Goal: Task Accomplishment & Management: Complete application form

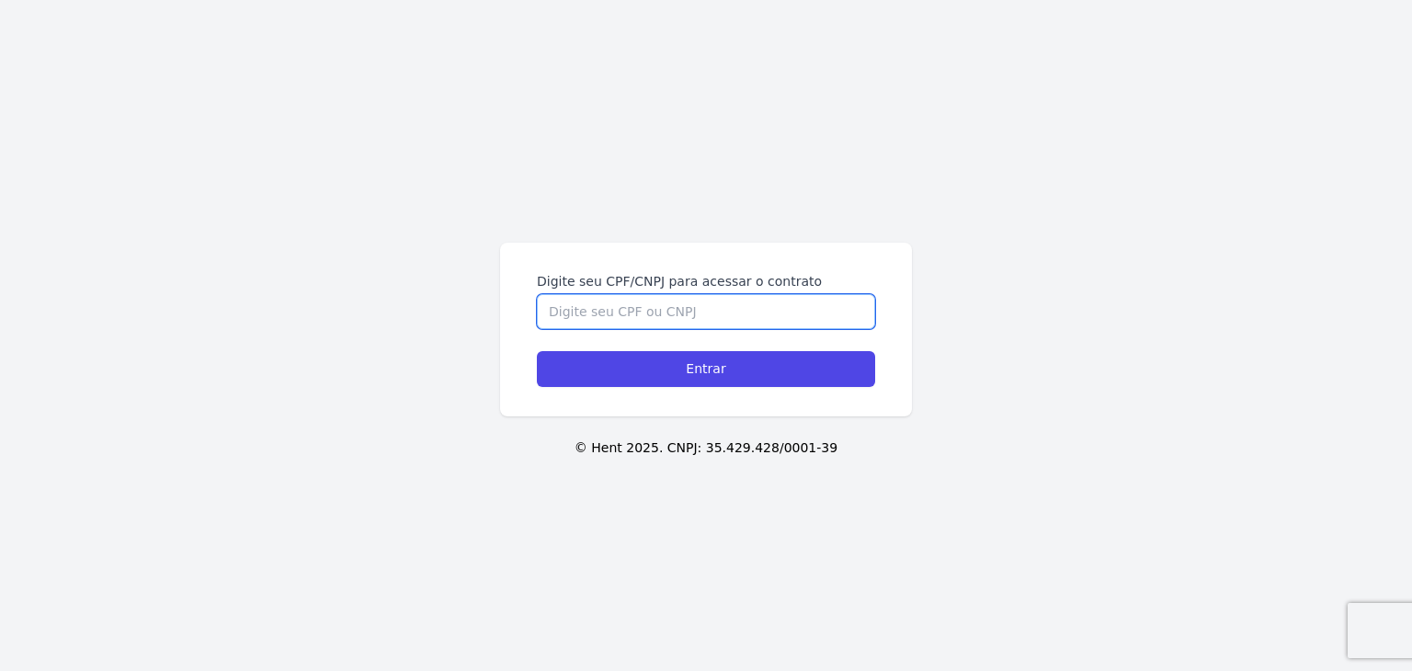
click at [813, 303] on input "Digite seu CPF/CNPJ para acessar o contrato" at bounding box center [706, 311] width 338 height 35
paste input "432.992.328-94"
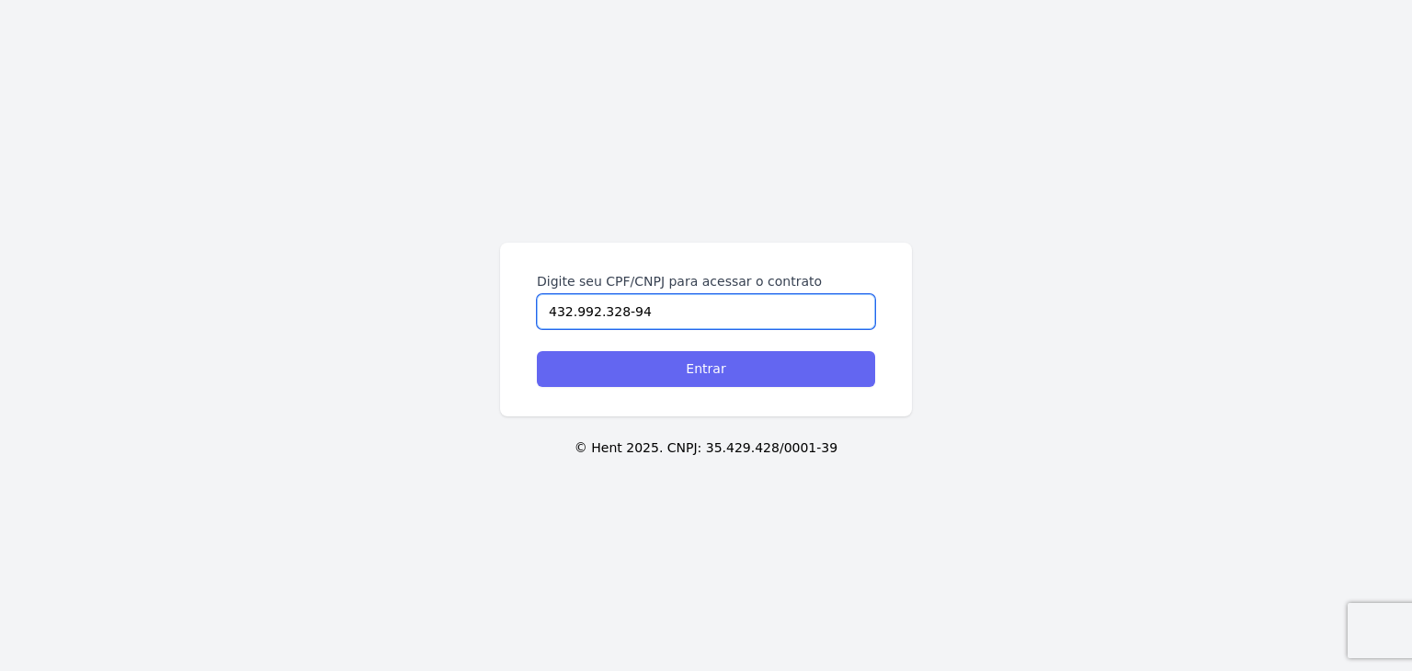
type input "432.992.328-94"
click at [754, 370] on input "Entrar" at bounding box center [706, 369] width 338 height 36
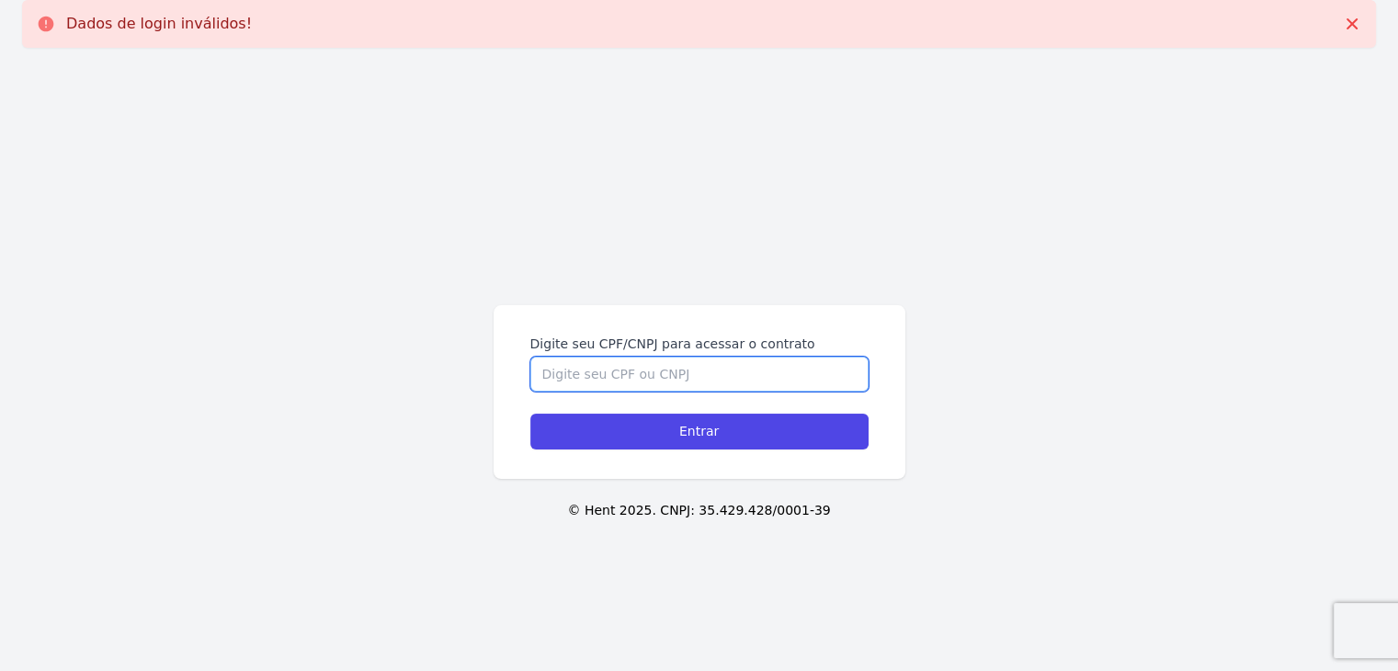
click at [752, 370] on input "Digite seu CPF/CNPJ para acessar o contrato" at bounding box center [699, 374] width 338 height 35
paste input "432.992.328-94"
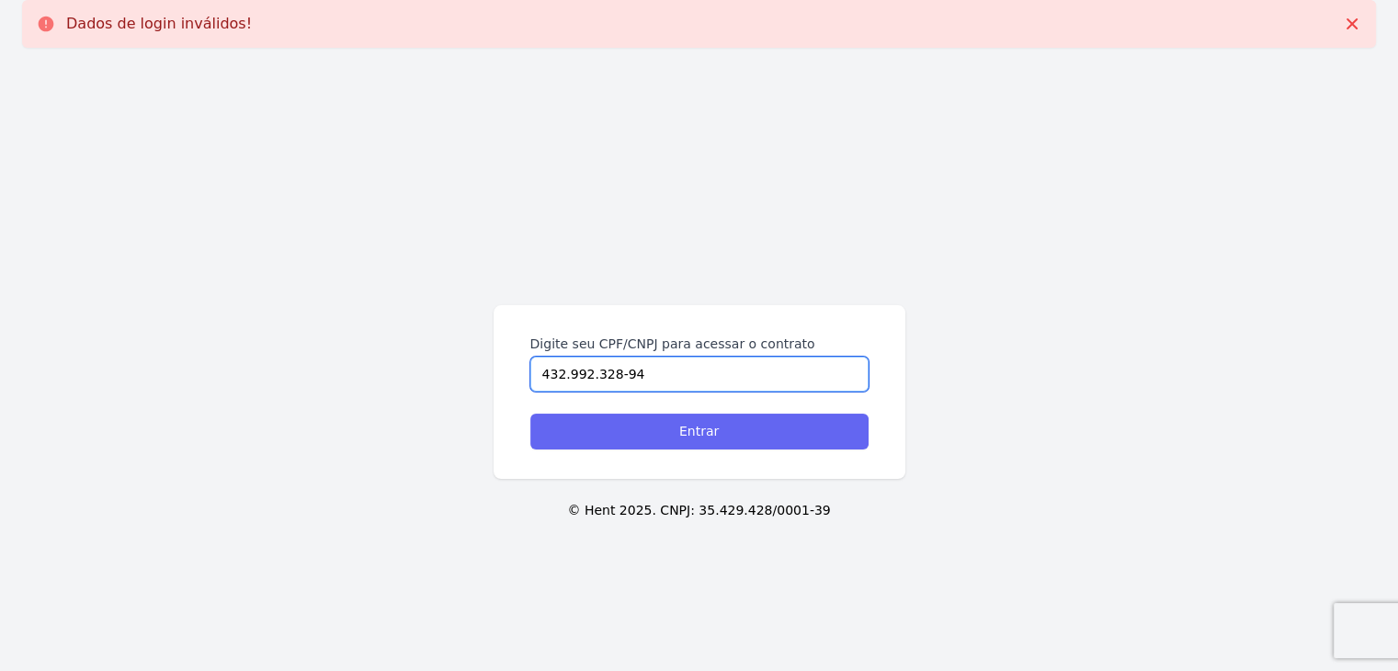
type input "432.992.328-94"
click at [738, 431] on input "Entrar" at bounding box center [699, 432] width 338 height 36
